Goal: Entertainment & Leisure: Consume media (video, audio)

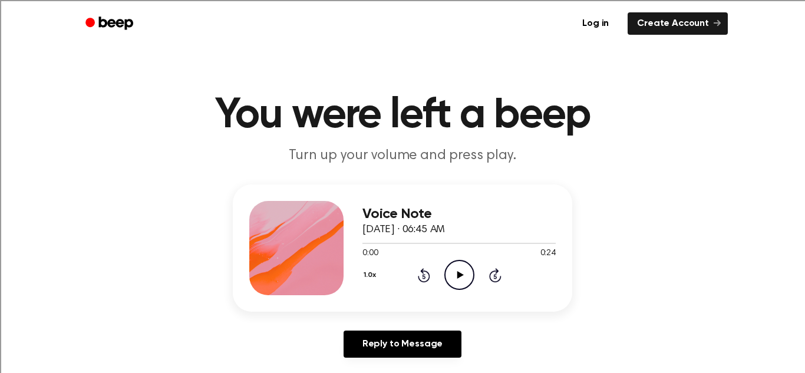
click at [459, 273] on icon at bounding box center [460, 275] width 6 height 8
click at [451, 271] on icon "Play Audio" at bounding box center [459, 275] width 30 height 30
click at [460, 270] on icon "Play Audio" at bounding box center [459, 275] width 30 height 30
click at [463, 278] on icon "Play Audio" at bounding box center [459, 275] width 30 height 30
click at [449, 277] on icon "Play Audio" at bounding box center [459, 275] width 30 height 30
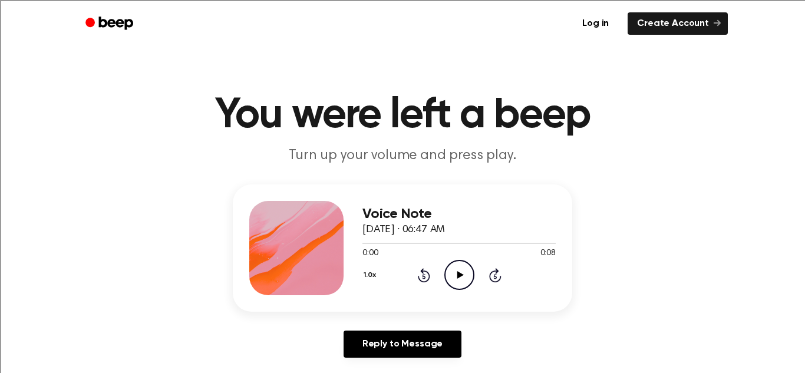
click at [455, 277] on icon "Play Audio" at bounding box center [459, 275] width 30 height 30
click at [672, 250] on div "Voice Note [DATE] · 06:48 AM 0:00 0:08 Your browser does not support the [objec…" at bounding box center [402, 275] width 777 height 183
click at [672, 250] on div "Voice Note September 17, 2025 · 06:48 AM 0:00 0:08 Your browser does not suppor…" at bounding box center [402, 275] width 777 height 183
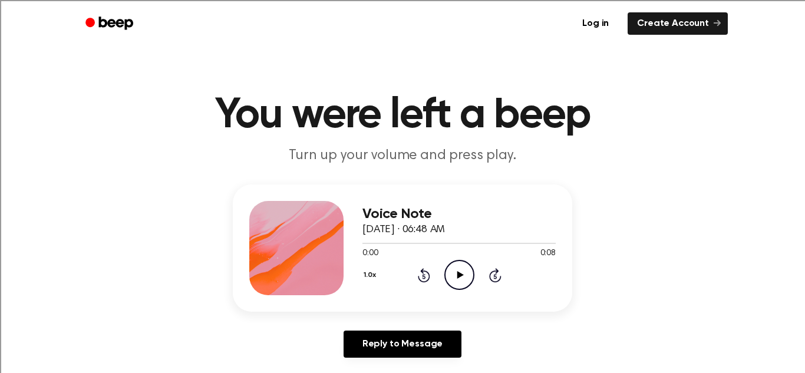
click at [454, 270] on icon "Play Audio" at bounding box center [459, 275] width 30 height 30
click at [454, 277] on icon "Play Audio" at bounding box center [459, 275] width 30 height 30
click at [449, 276] on icon "Play Audio" at bounding box center [459, 275] width 30 height 30
